Goal: Transaction & Acquisition: Obtain resource

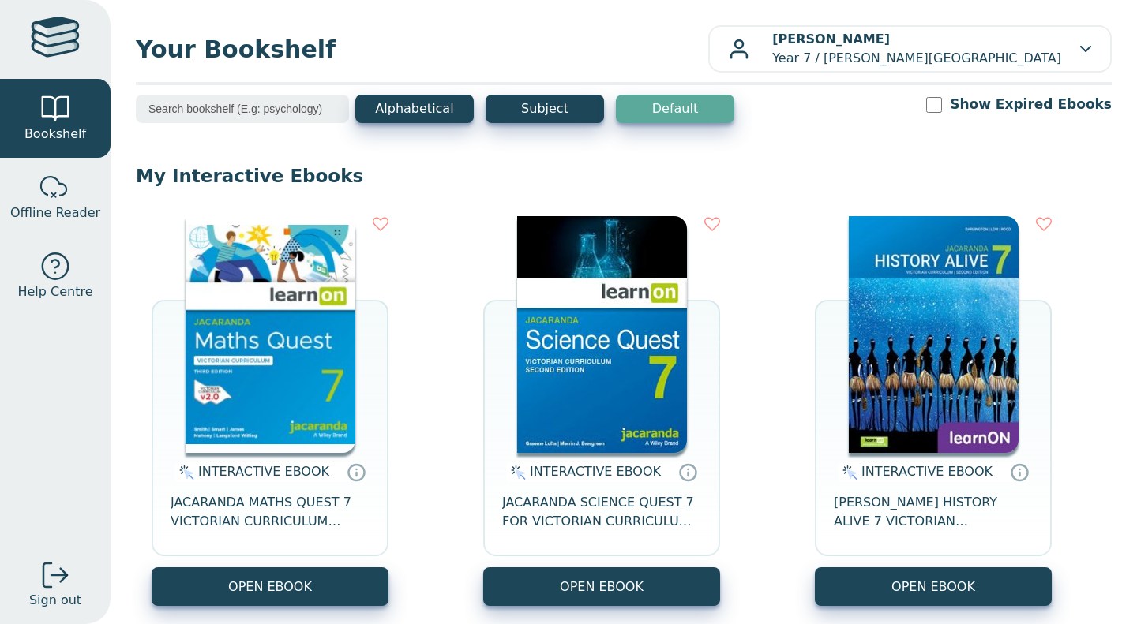
click at [895, 602] on button "OPEN EBOOK" at bounding box center [933, 587] width 237 height 39
click at [941, 581] on button "OPEN EBOOK" at bounding box center [933, 587] width 237 height 39
